Goal: Task Accomplishment & Management: Use online tool/utility

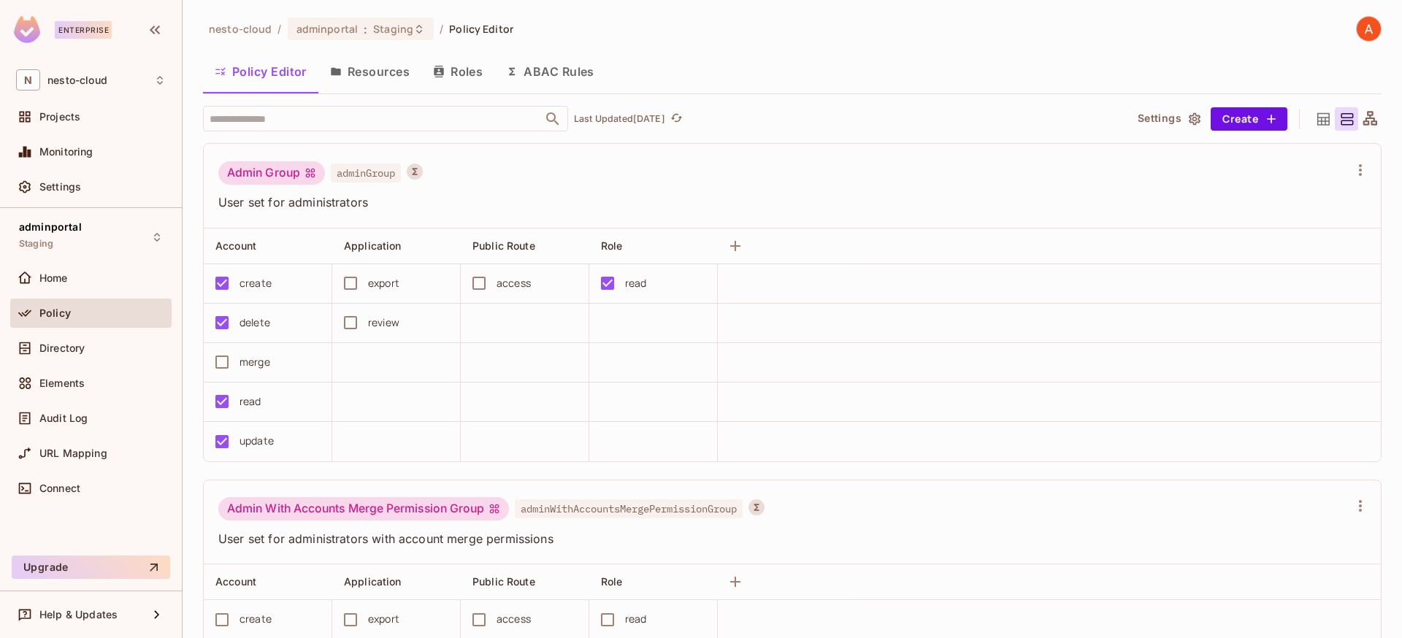
scroll to position [868, 0]
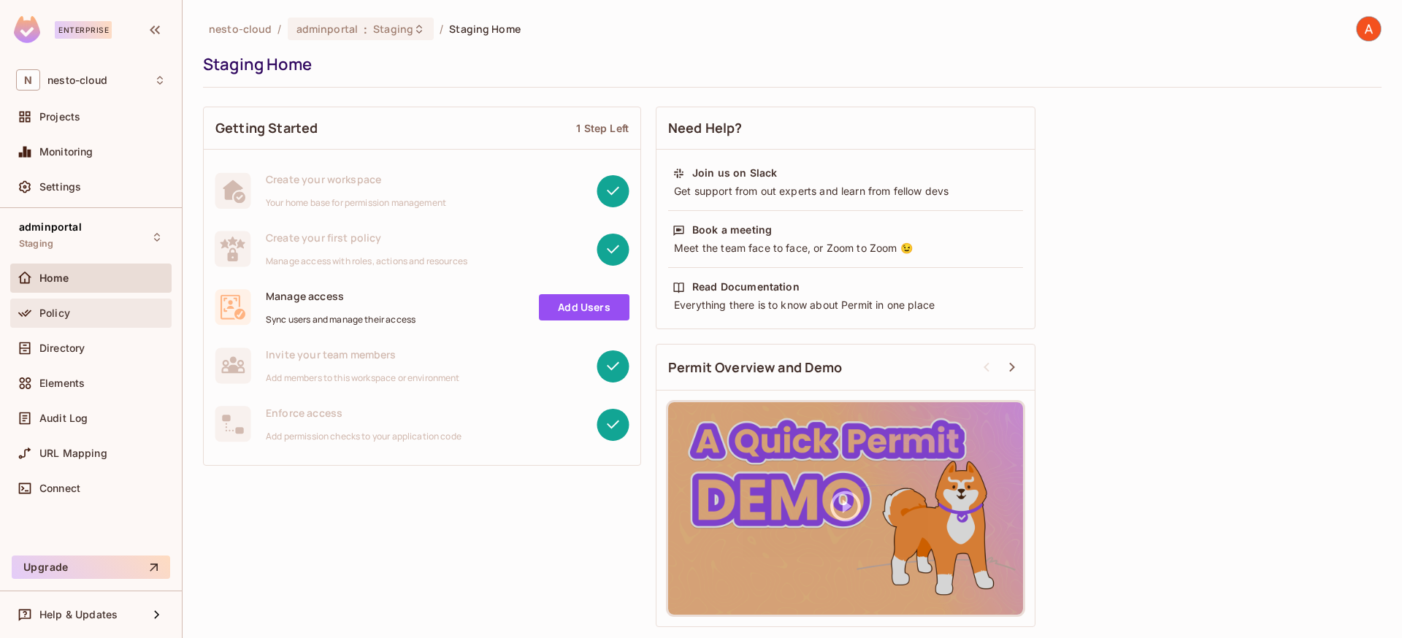
click at [59, 312] on span "Policy" at bounding box center [54, 313] width 31 height 12
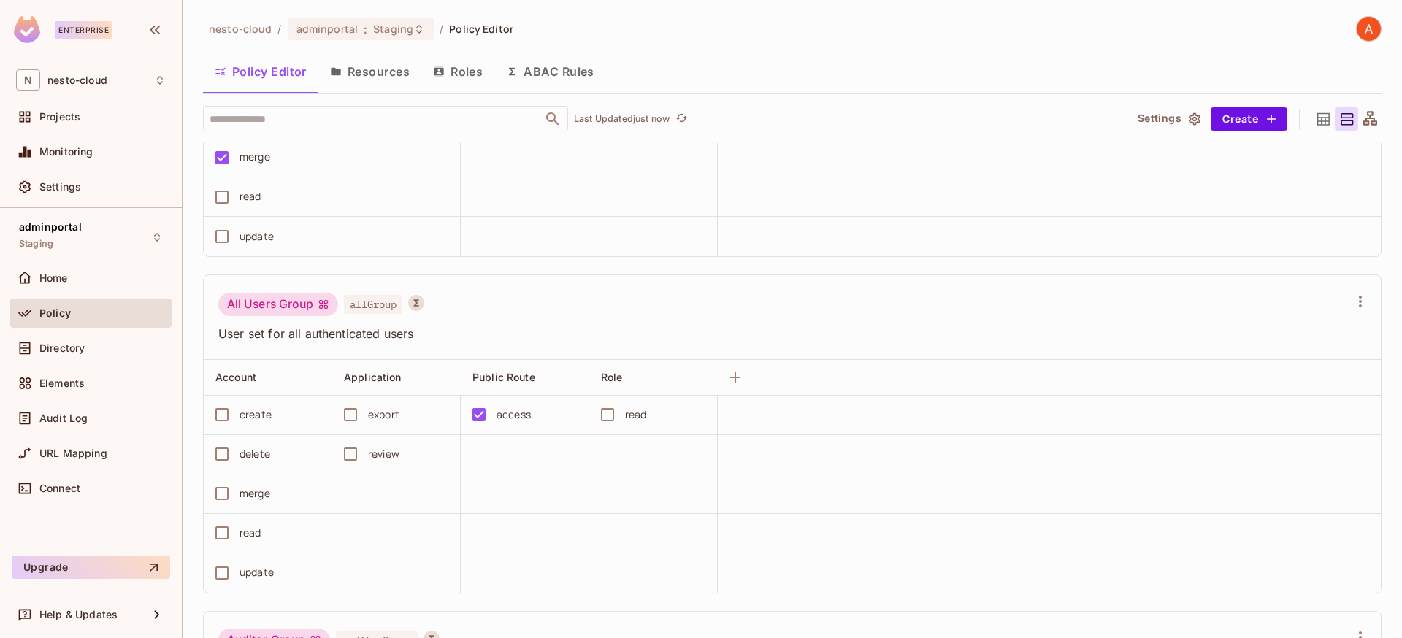
scroll to position [868, 0]
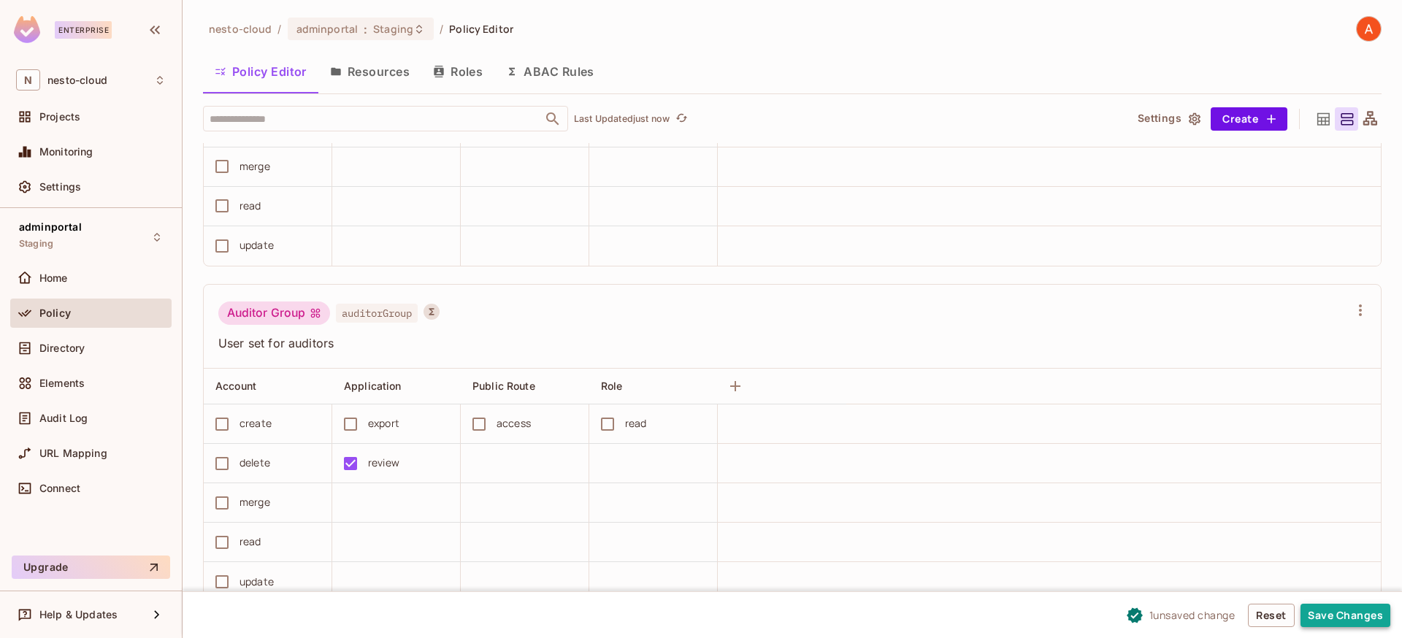
click at [1323, 624] on button "Save Changes" at bounding box center [1345, 615] width 90 height 23
